Goal: Transaction & Acquisition: Purchase product/service

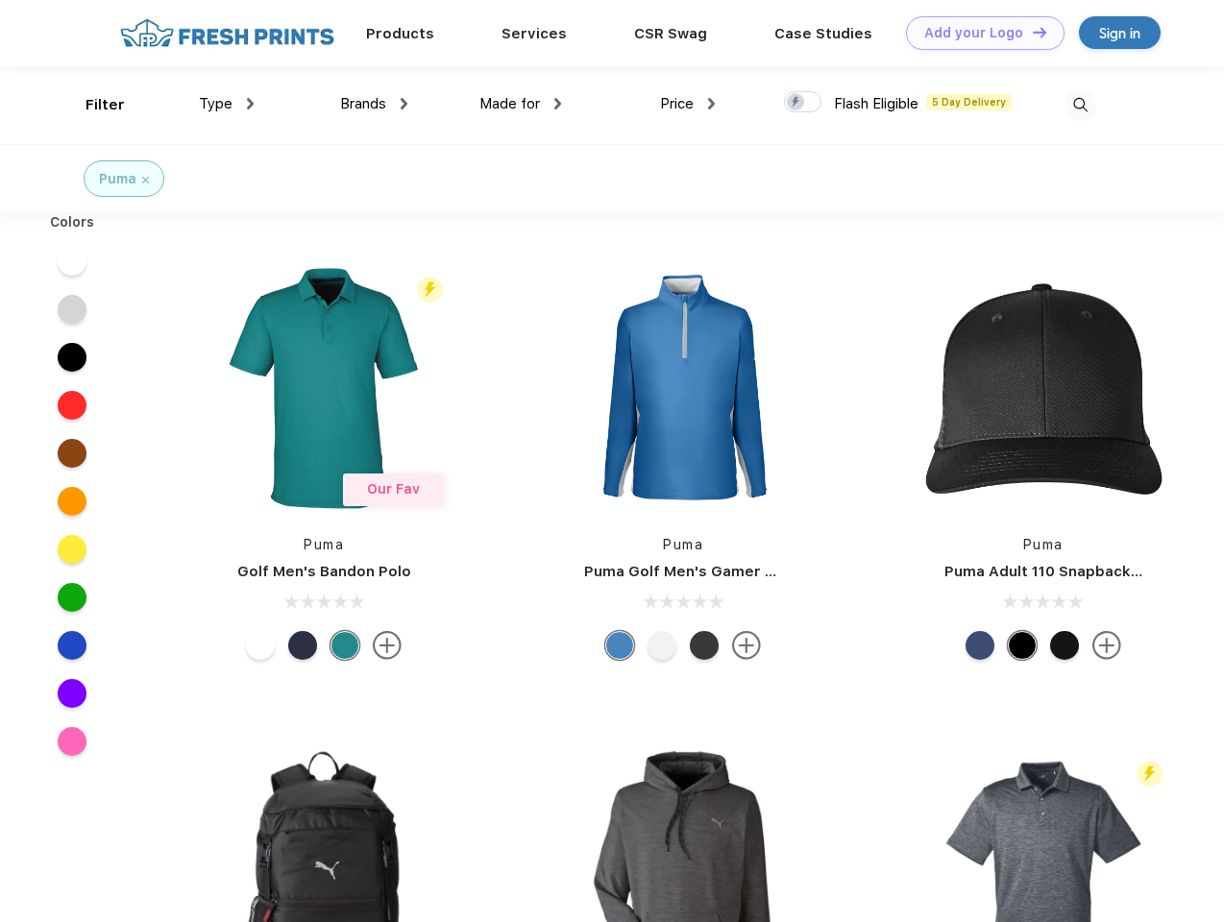
click at [978, 33] on link "Add your Logo Design Tool" at bounding box center [985, 33] width 158 height 34
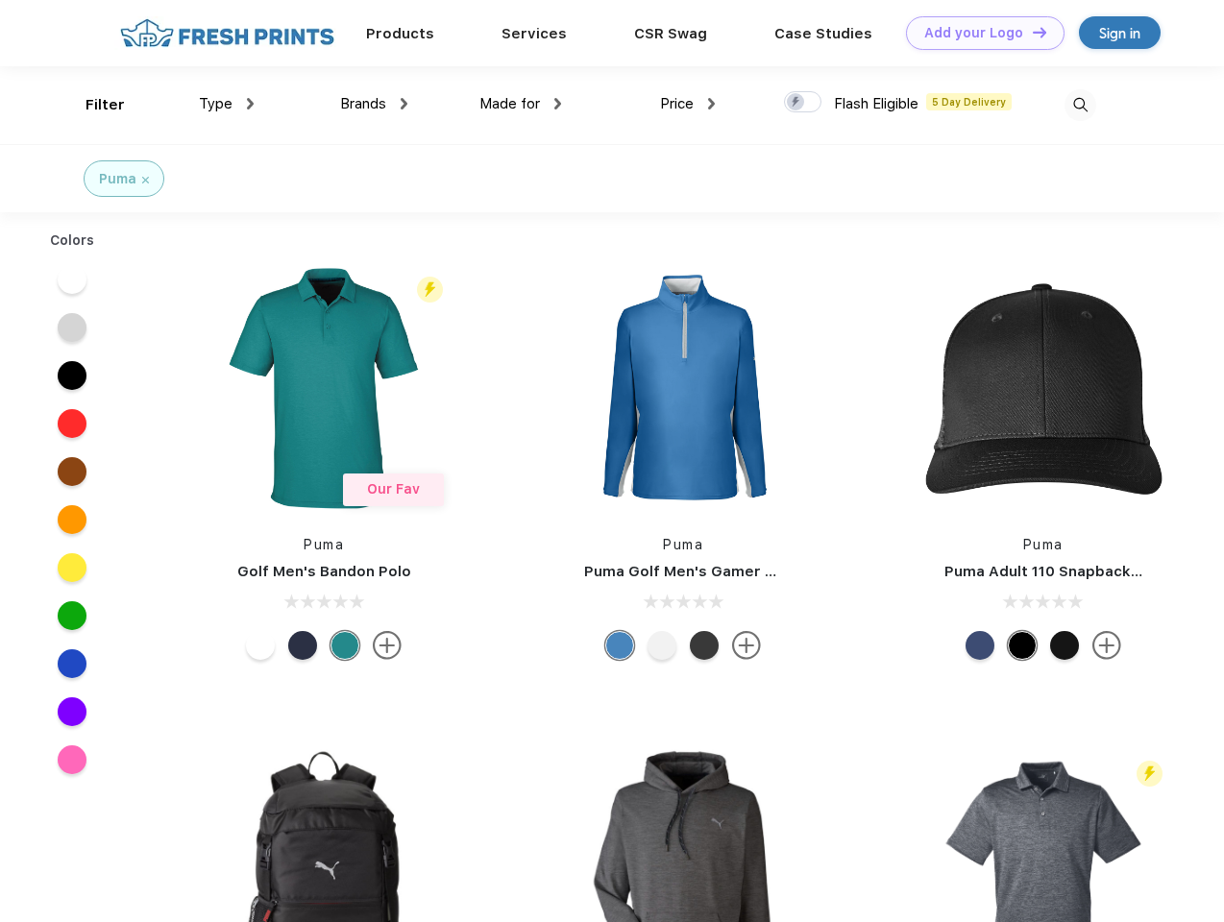
click at [0, 0] on div "Design Tool" at bounding box center [0, 0] width 0 height 0
click at [1031, 32] on link "Add your Logo Design Tool" at bounding box center [985, 33] width 158 height 34
click at [92, 105] on div "Filter" at bounding box center [104, 105] width 39 height 22
click at [227, 104] on span "Type" at bounding box center [216, 103] width 34 height 17
click at [374, 104] on span "Brands" at bounding box center [363, 103] width 46 height 17
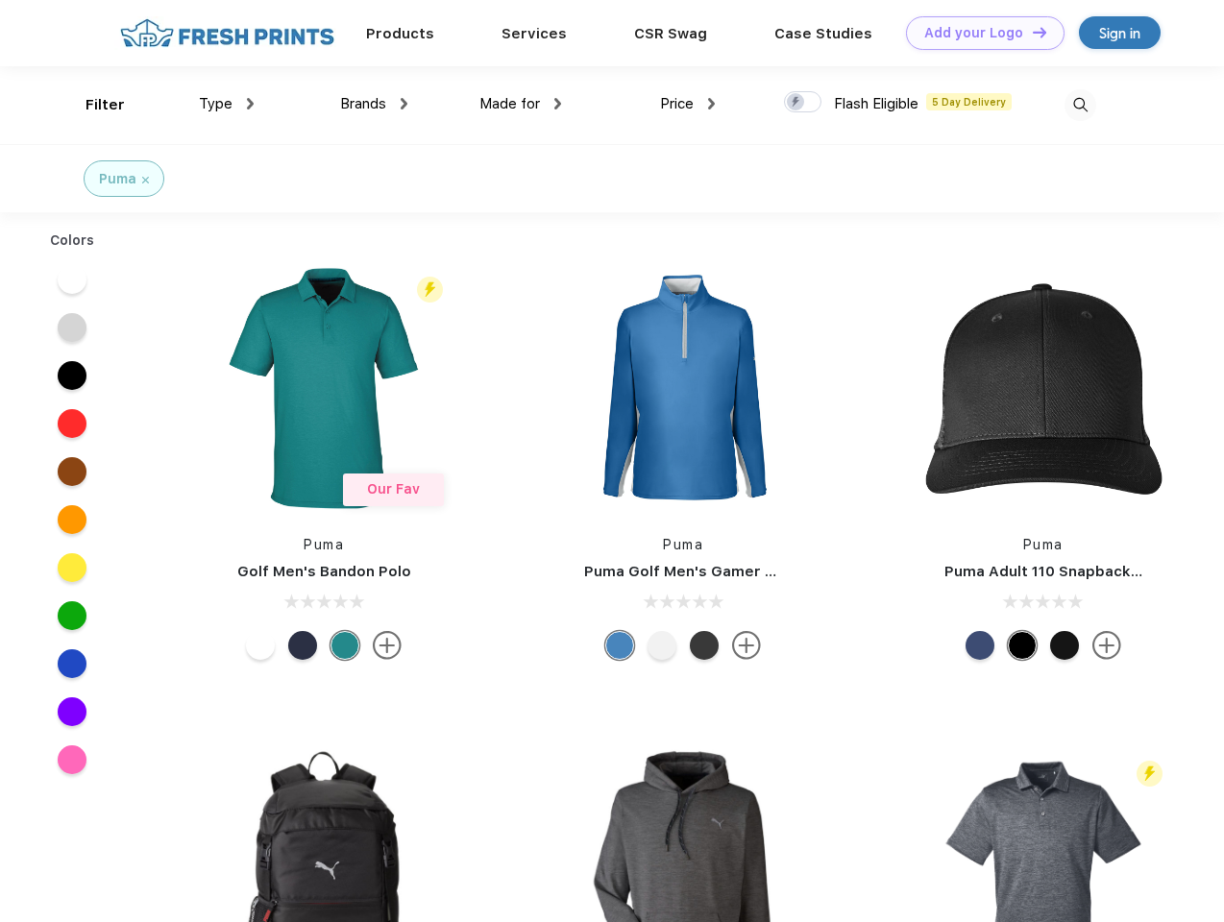
click at [521, 104] on span "Made for" at bounding box center [509, 103] width 61 height 17
click at [688, 104] on span "Price" at bounding box center [677, 103] width 34 height 17
click at [803, 103] on div at bounding box center [802, 101] width 37 height 21
click at [796, 103] on input "checkbox" at bounding box center [790, 96] width 12 height 12
checkbox input "true"
